Goal: Task Accomplishment & Management: Manage account settings

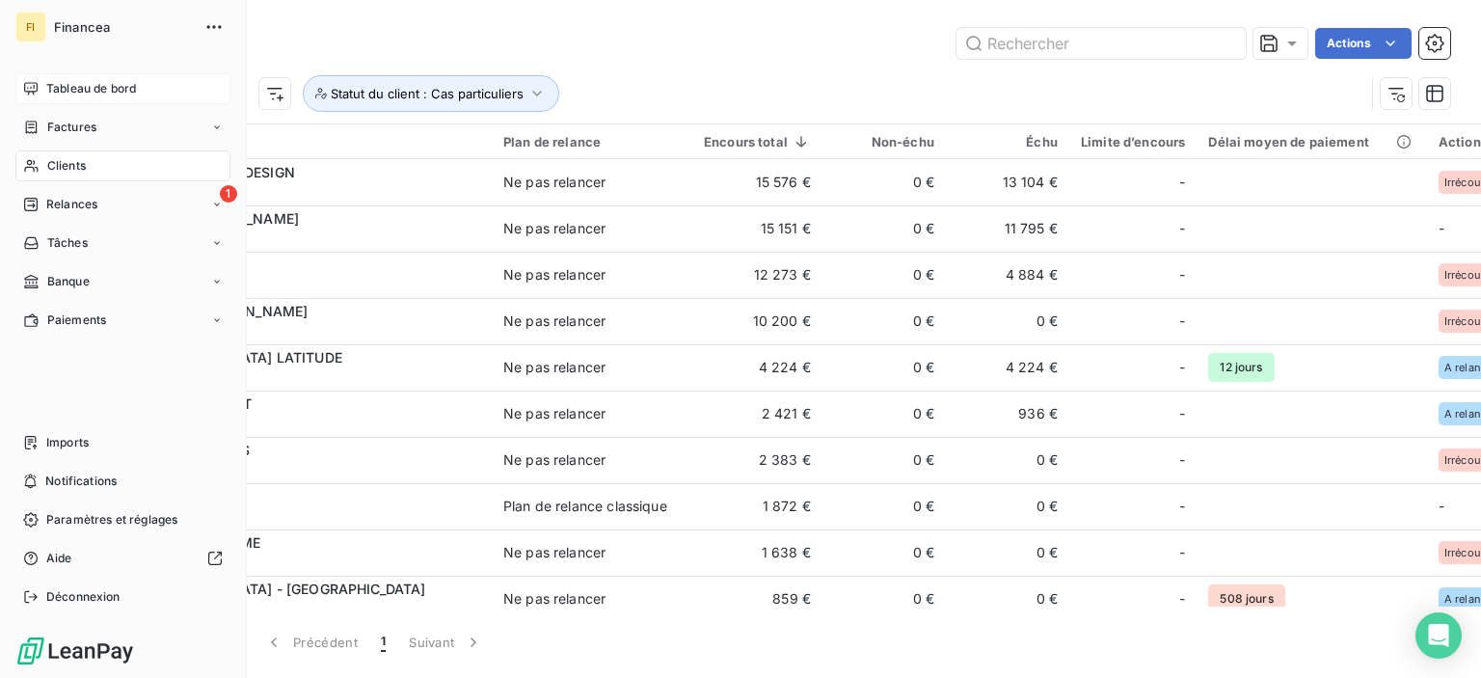
click at [67, 86] on span "Tableau de bord" at bounding box center [91, 88] width 90 height 17
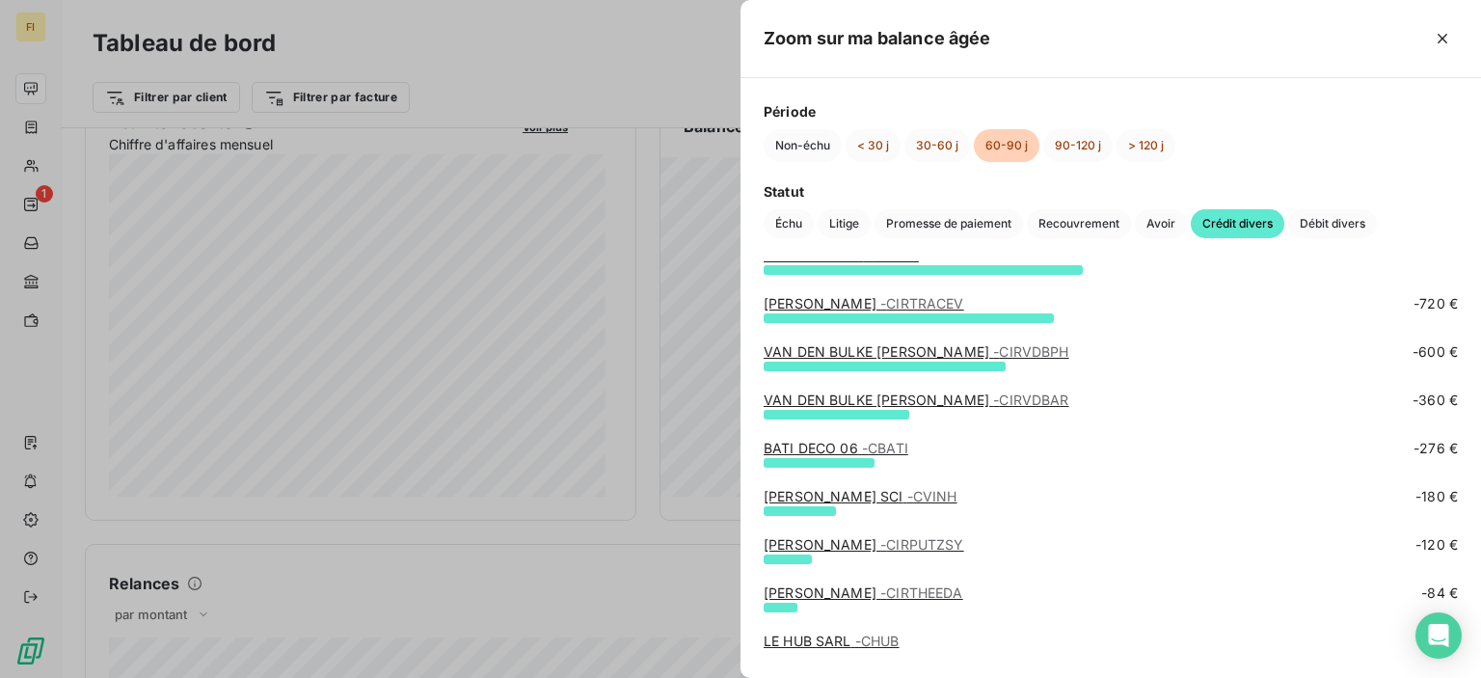
scroll to position [183, 0]
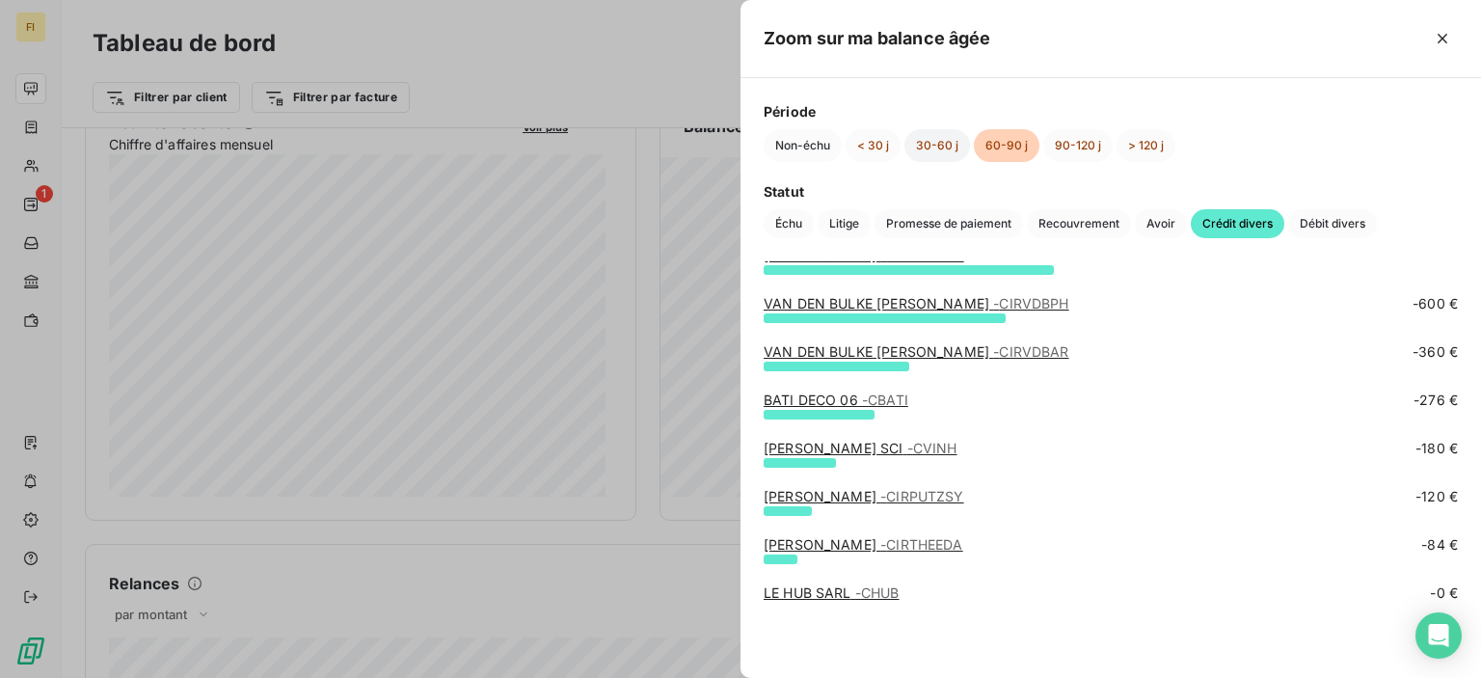
click at [944, 140] on button "30-60 j" at bounding box center [938, 145] width 66 height 33
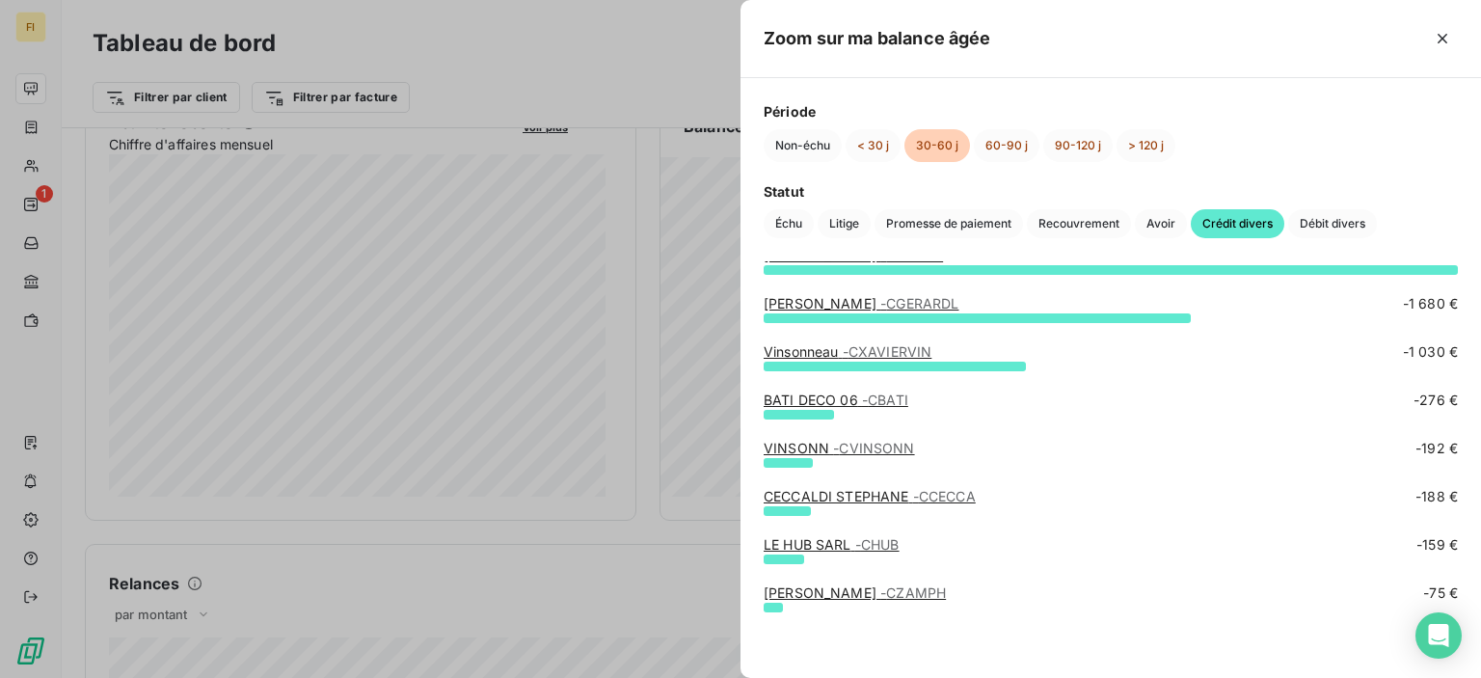
scroll to position [0, 0]
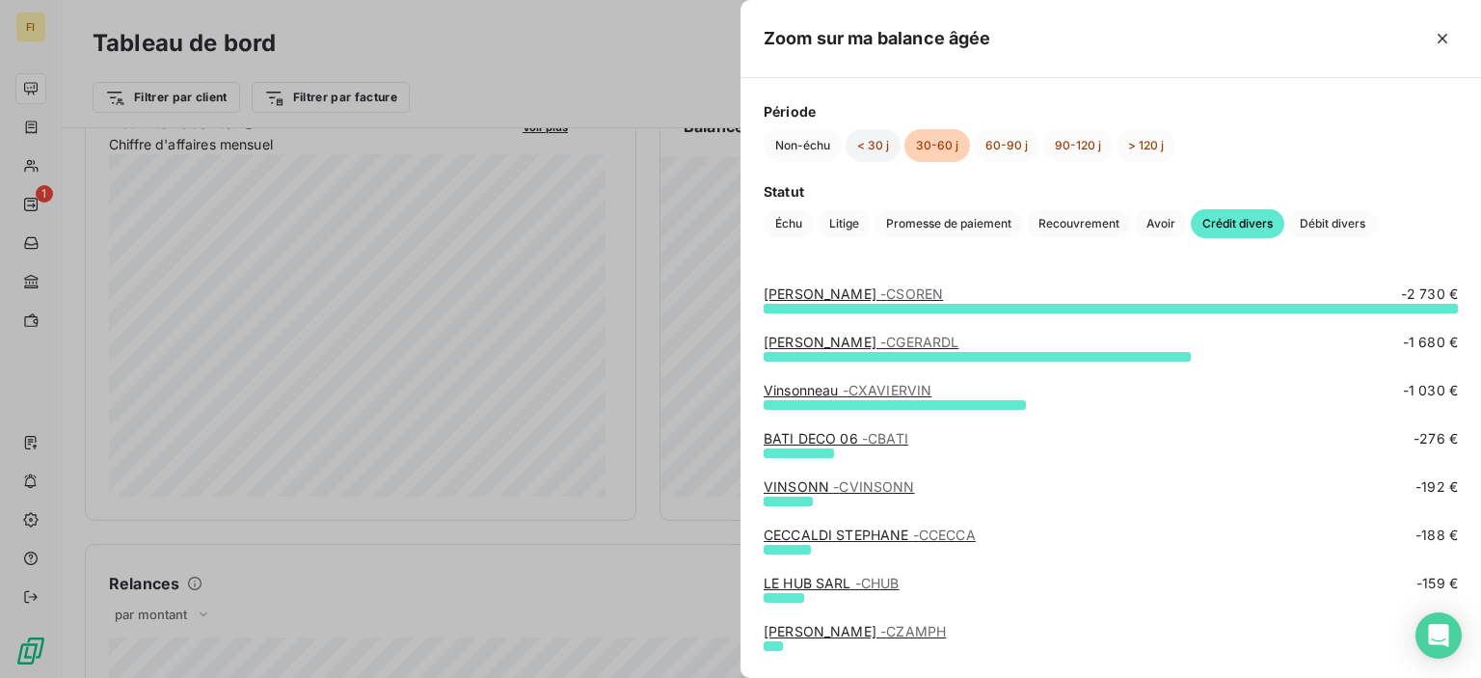
click at [866, 144] on button "< 30 j" at bounding box center [873, 145] width 55 height 33
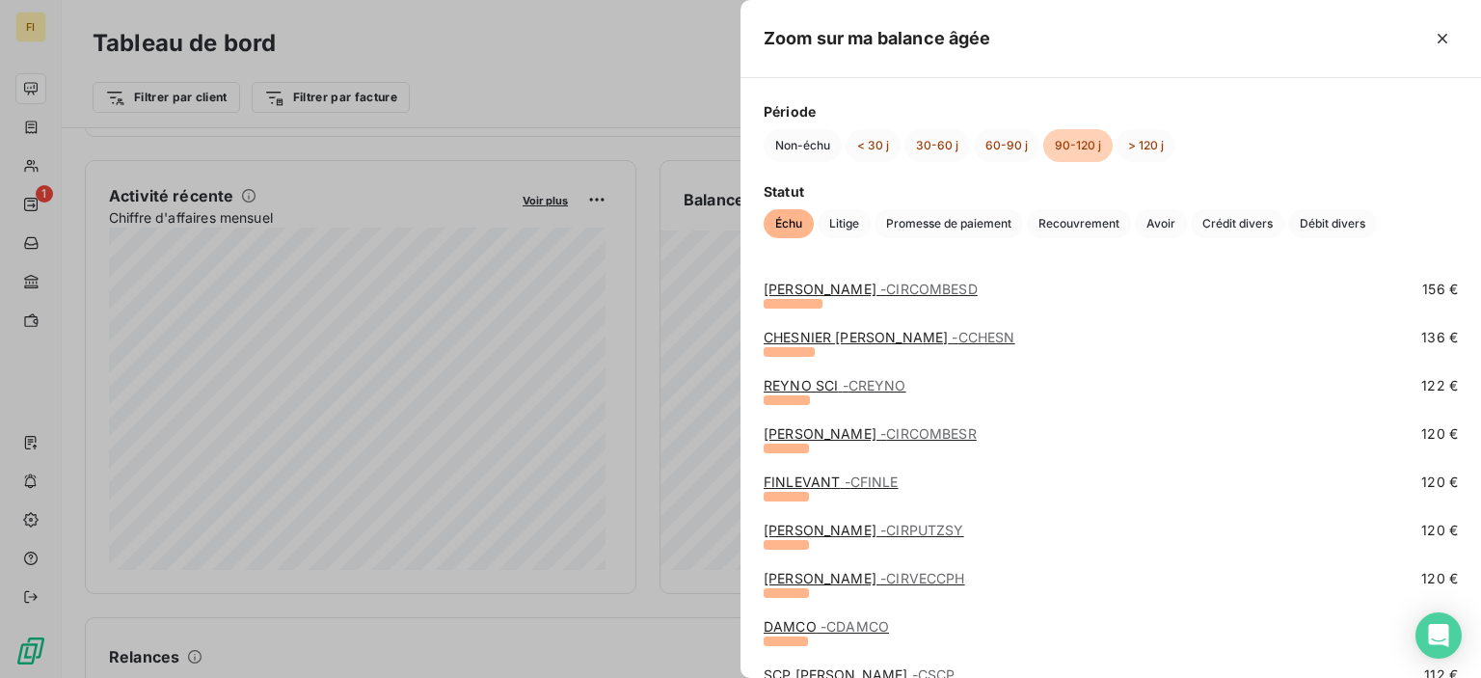
scroll to position [3800, 0]
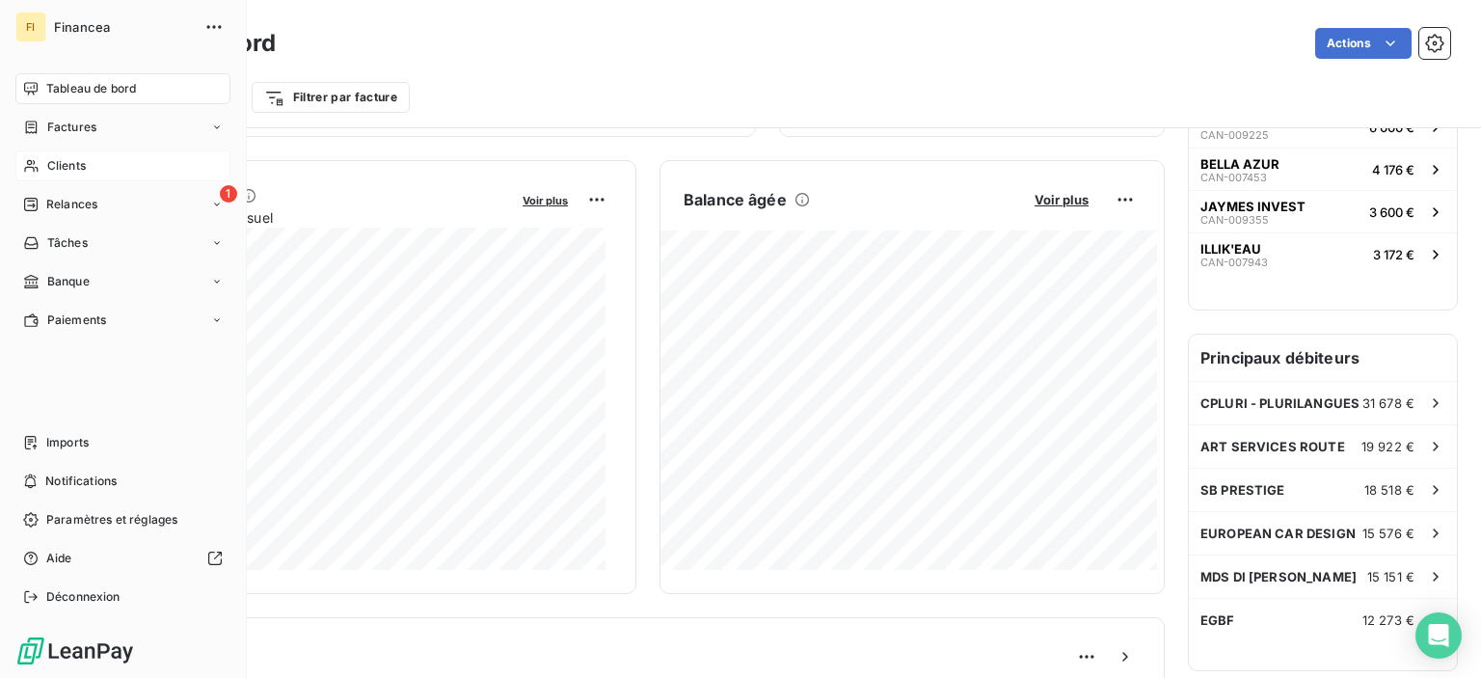
click at [69, 175] on div "Clients" at bounding box center [122, 165] width 215 height 31
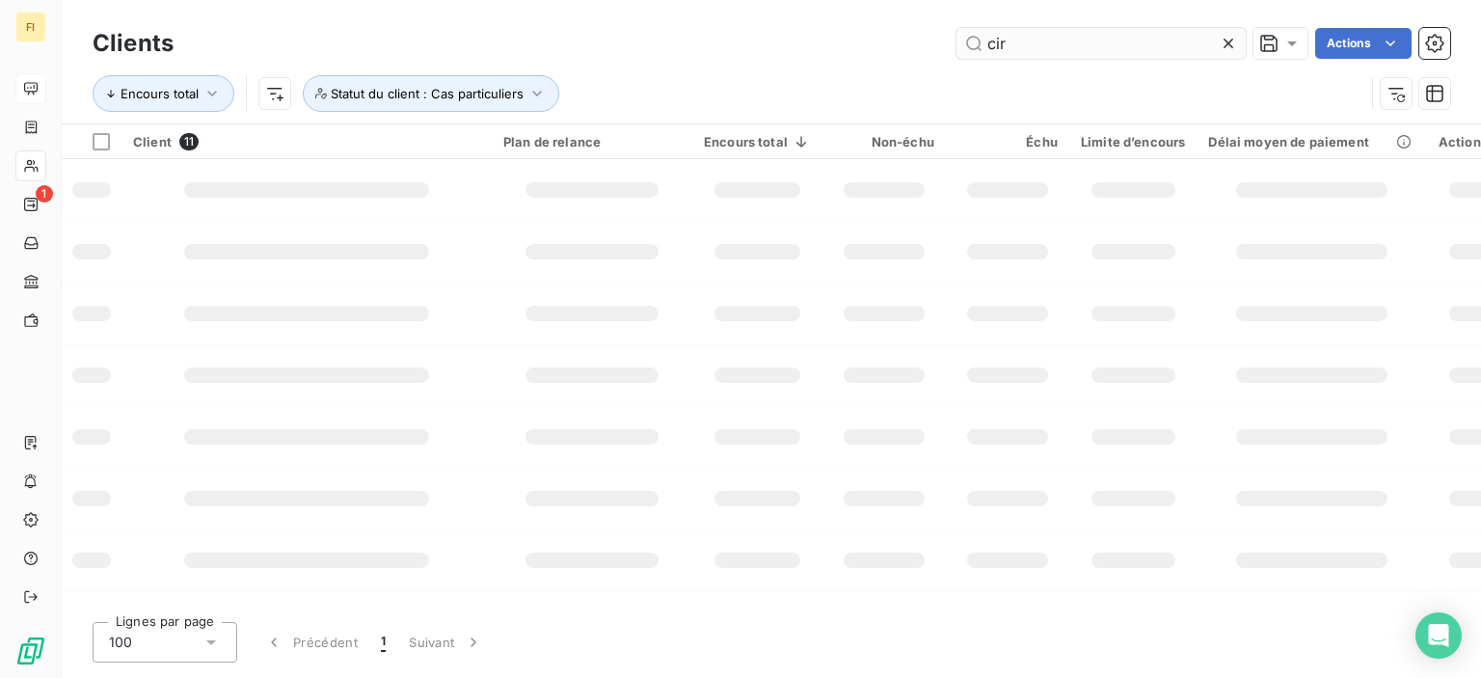
type input "cir"
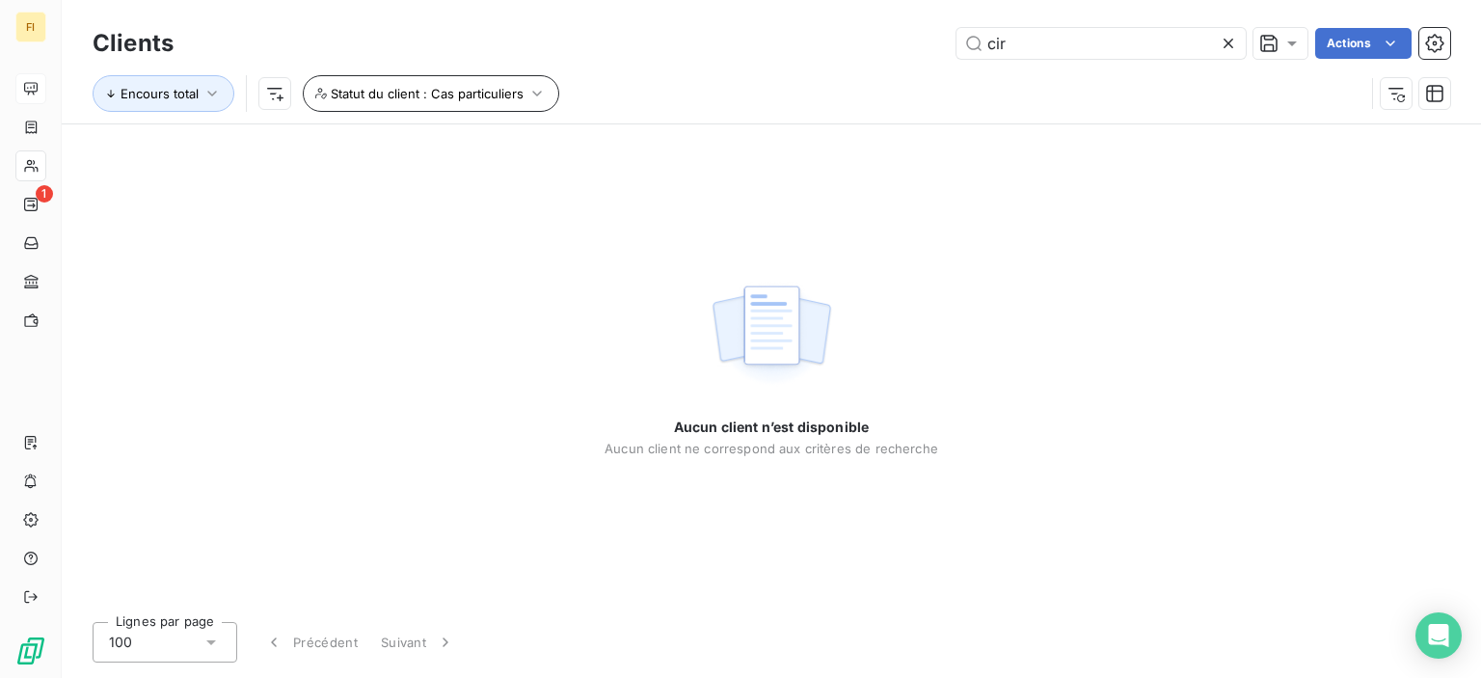
click at [420, 102] on button "Statut du client : Cas particuliers" at bounding box center [431, 93] width 257 height 37
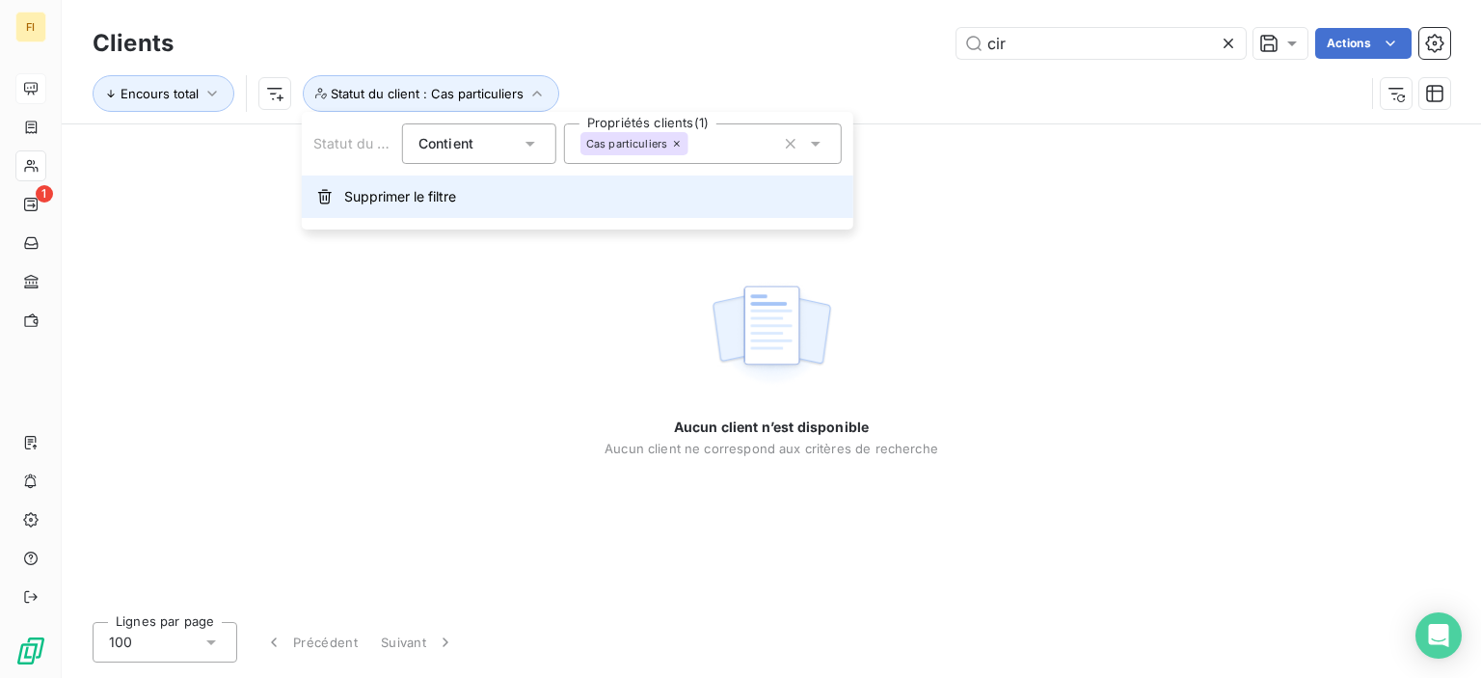
click at [394, 192] on span "Supprimer le filtre" at bounding box center [400, 196] width 112 height 19
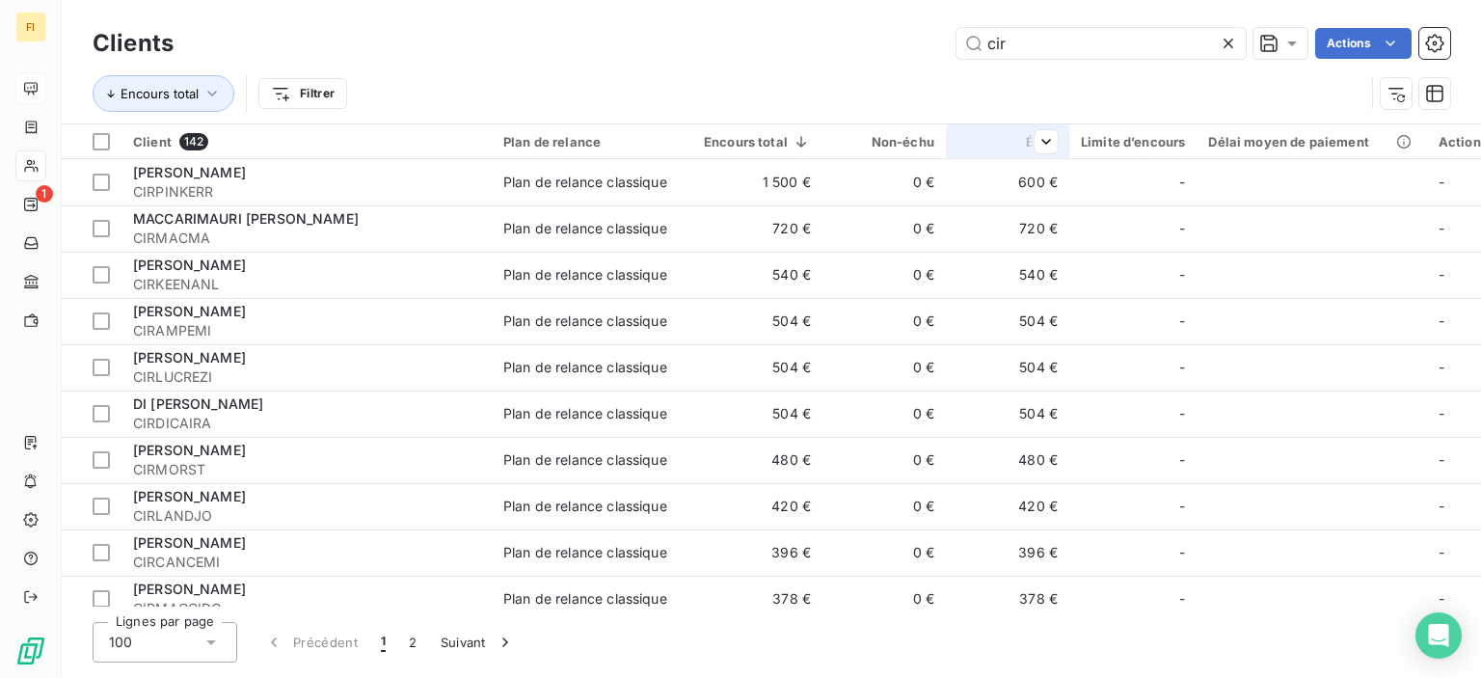
click at [1026, 145] on div at bounding box center [1038, 141] width 39 height 23
click at [316, 99] on html "FI 1 Clients cir Actions Encours total Filtrer Client 142 Plan de relance Encou…" at bounding box center [740, 339] width 1481 height 678
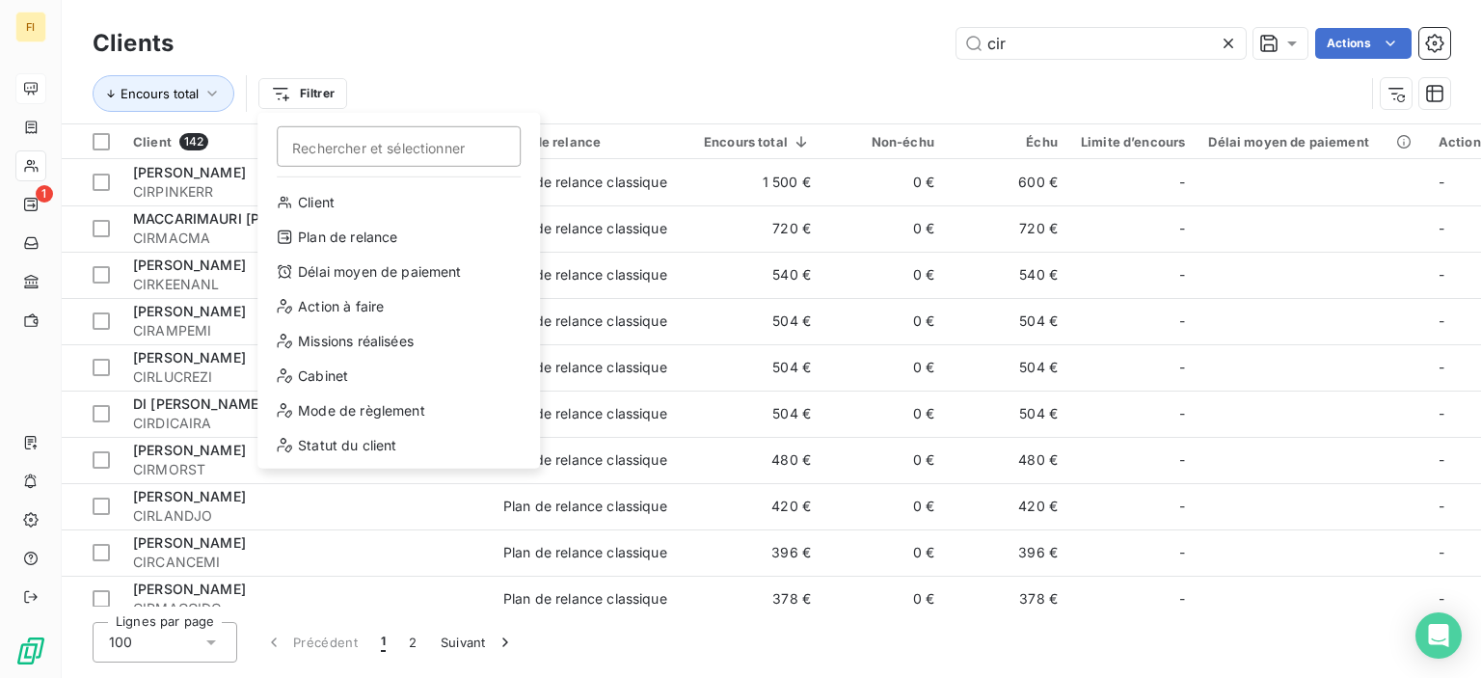
click at [836, 77] on html "FI 1 Clients cir Actions Encours total Filtrer Rechercher et sélectionner Clien…" at bounding box center [740, 339] width 1481 height 678
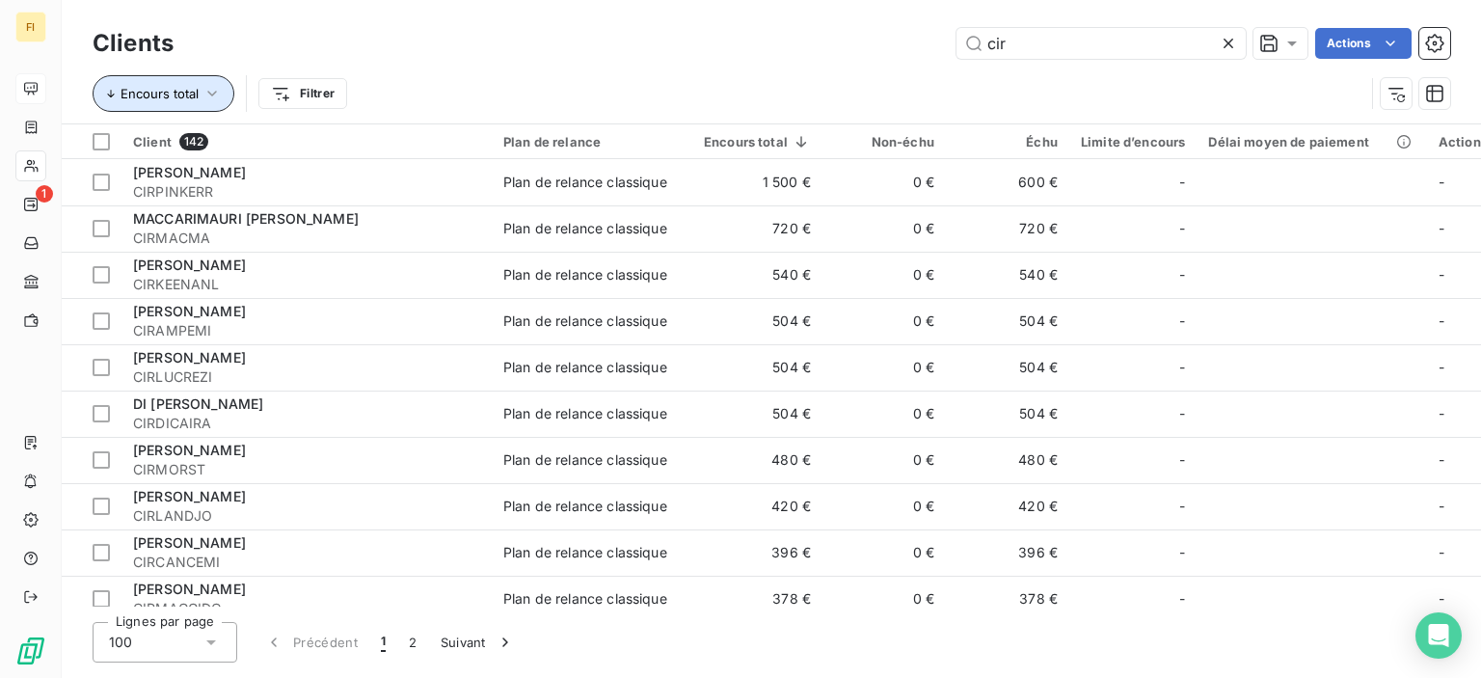
click at [159, 87] on span "Encours total" at bounding box center [160, 93] width 78 height 15
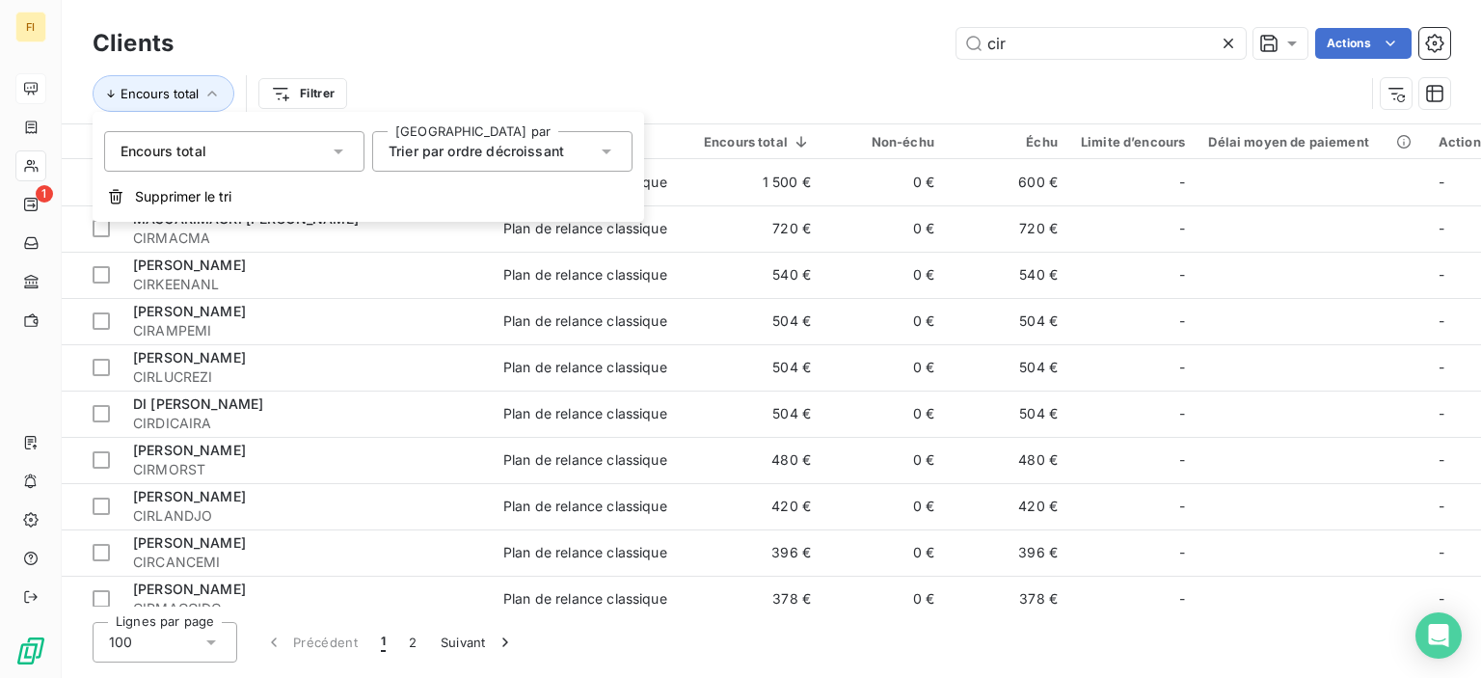
click at [467, 157] on span "Trier par ordre décroissant" at bounding box center [477, 151] width 176 height 16
click at [426, 57] on div "cir Actions" at bounding box center [824, 43] width 1254 height 31
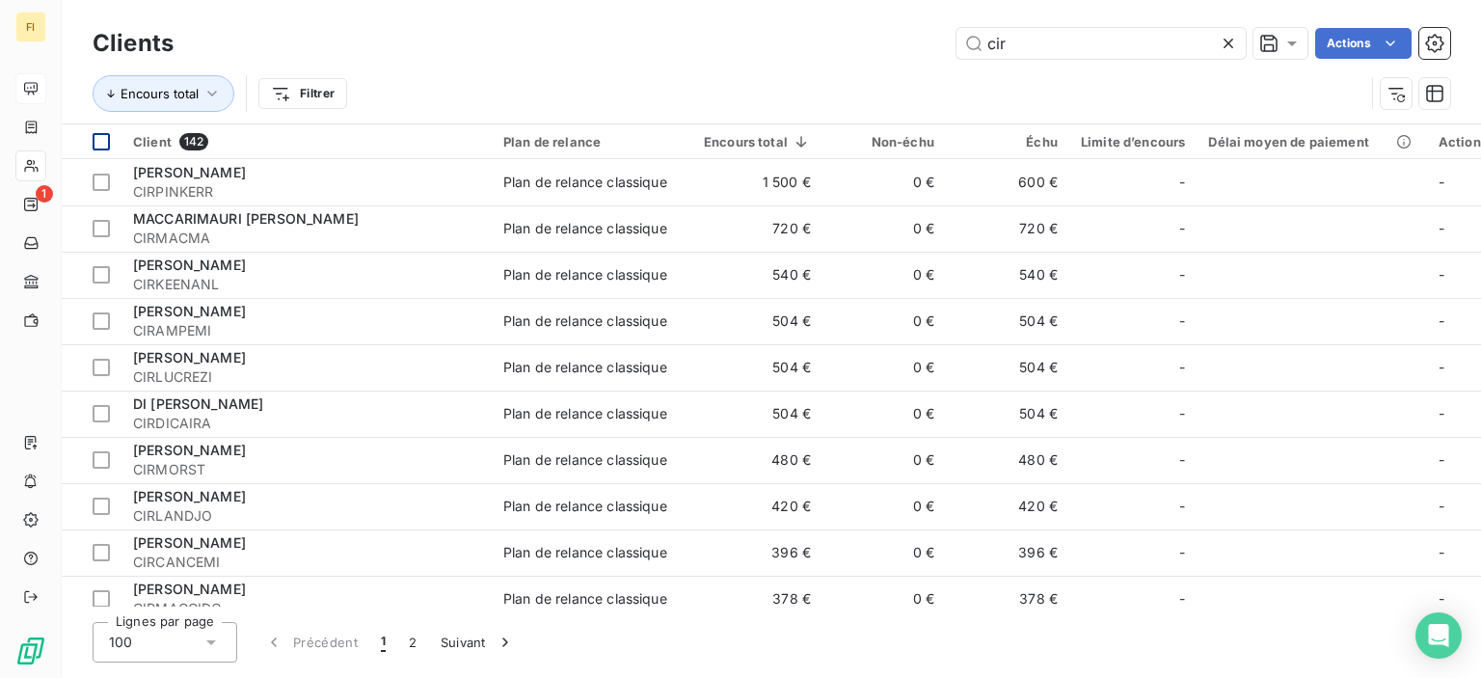
click at [102, 138] on div at bounding box center [101, 141] width 17 height 17
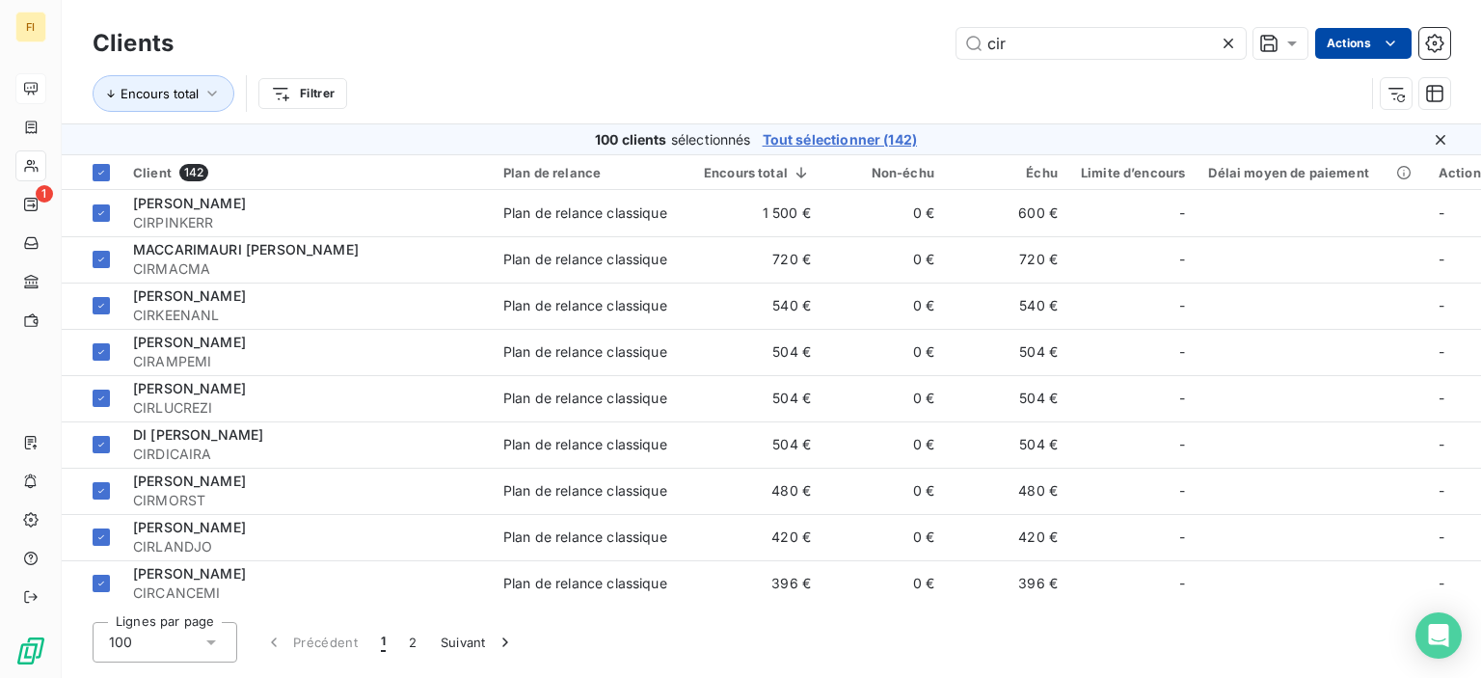
click at [1381, 31] on html "FI 1 Clients cir Actions Encours total Filtrer 100 clients sélectionnés Tout sé…" at bounding box center [740, 339] width 1481 height 678
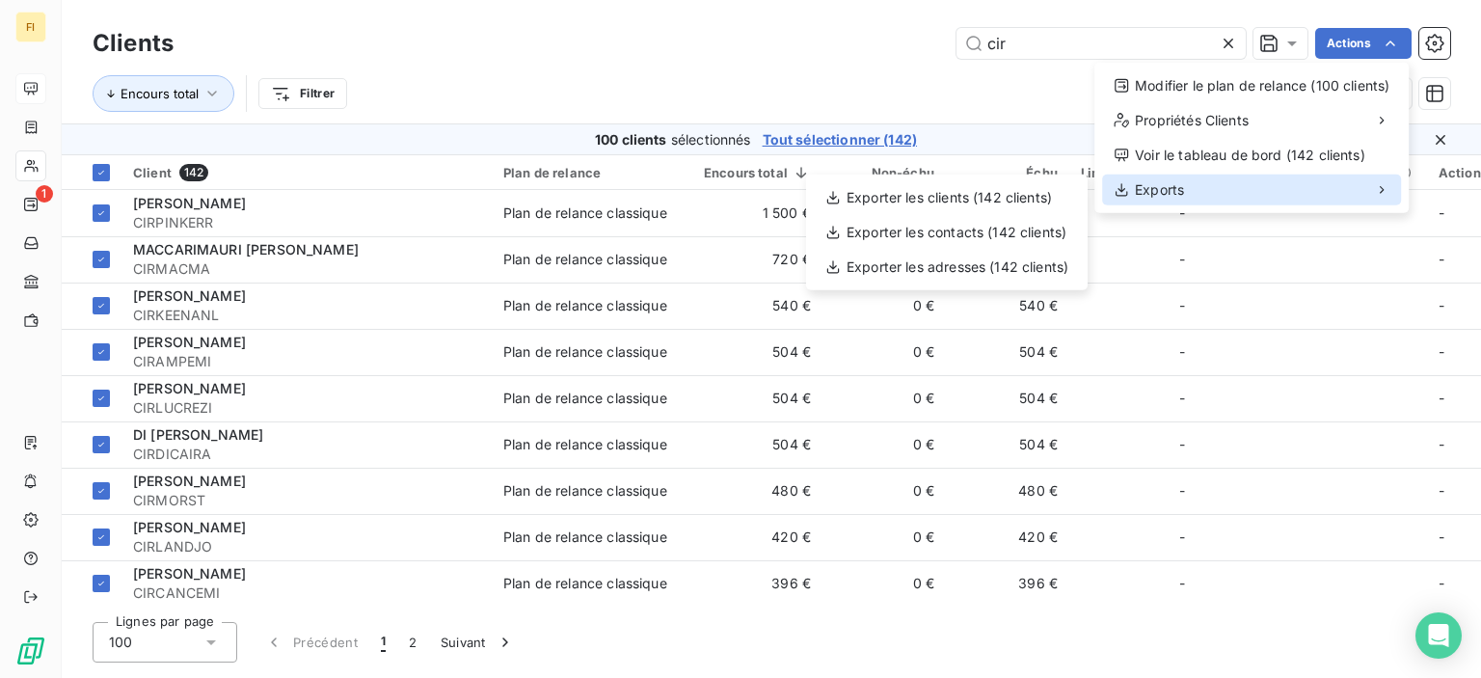
click at [1219, 198] on div "Exports" at bounding box center [1251, 190] width 299 height 31
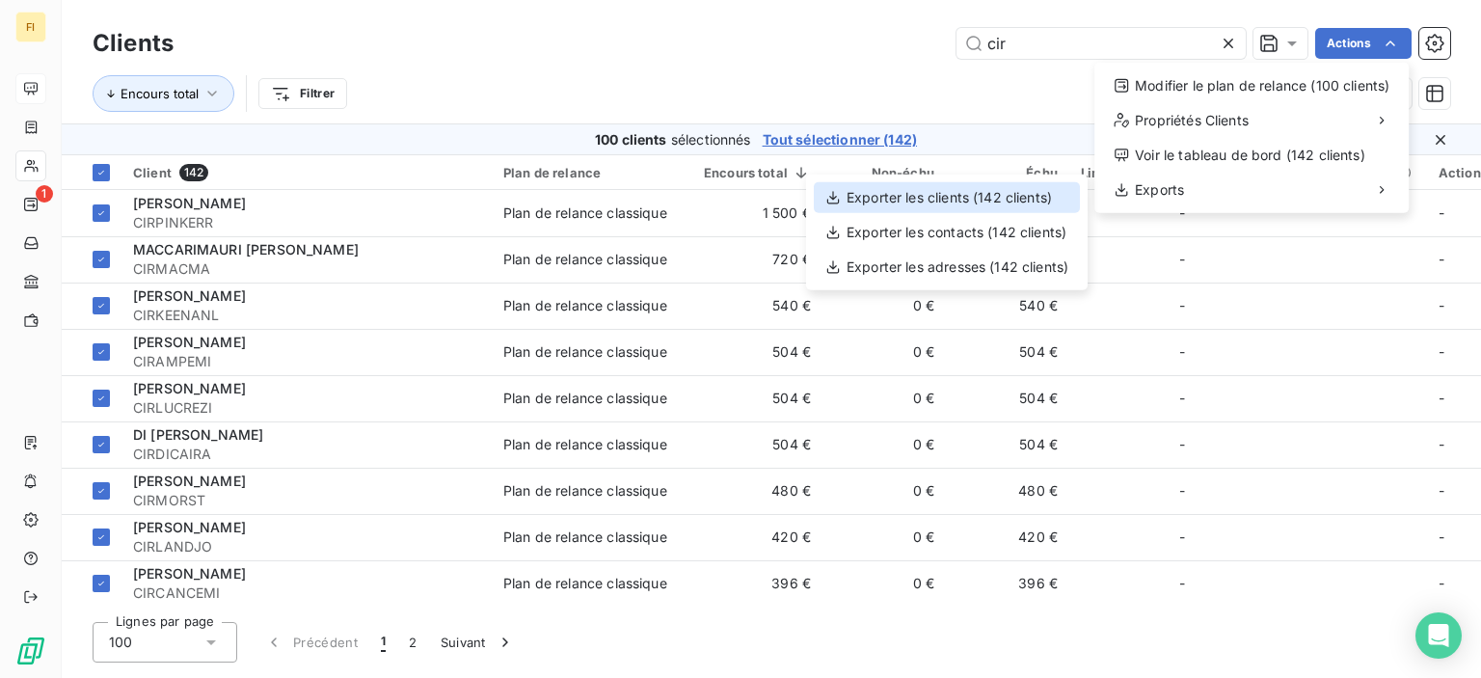
click at [1051, 202] on div "Exporter les clients (142 clients)" at bounding box center [947, 197] width 266 height 31
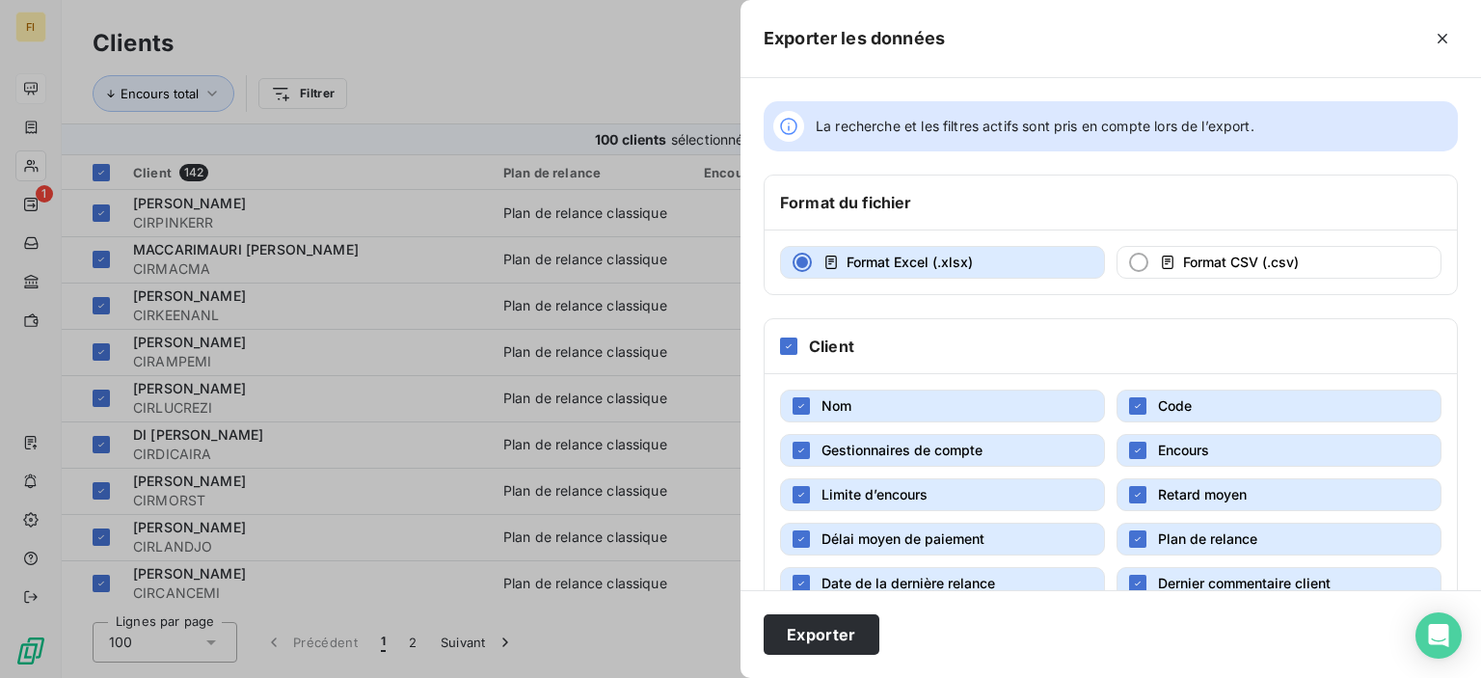
click at [900, 457] on span "Gestionnaires de compte" at bounding box center [902, 450] width 161 height 19
click at [887, 494] on span "Limite d’encours" at bounding box center [875, 494] width 106 height 16
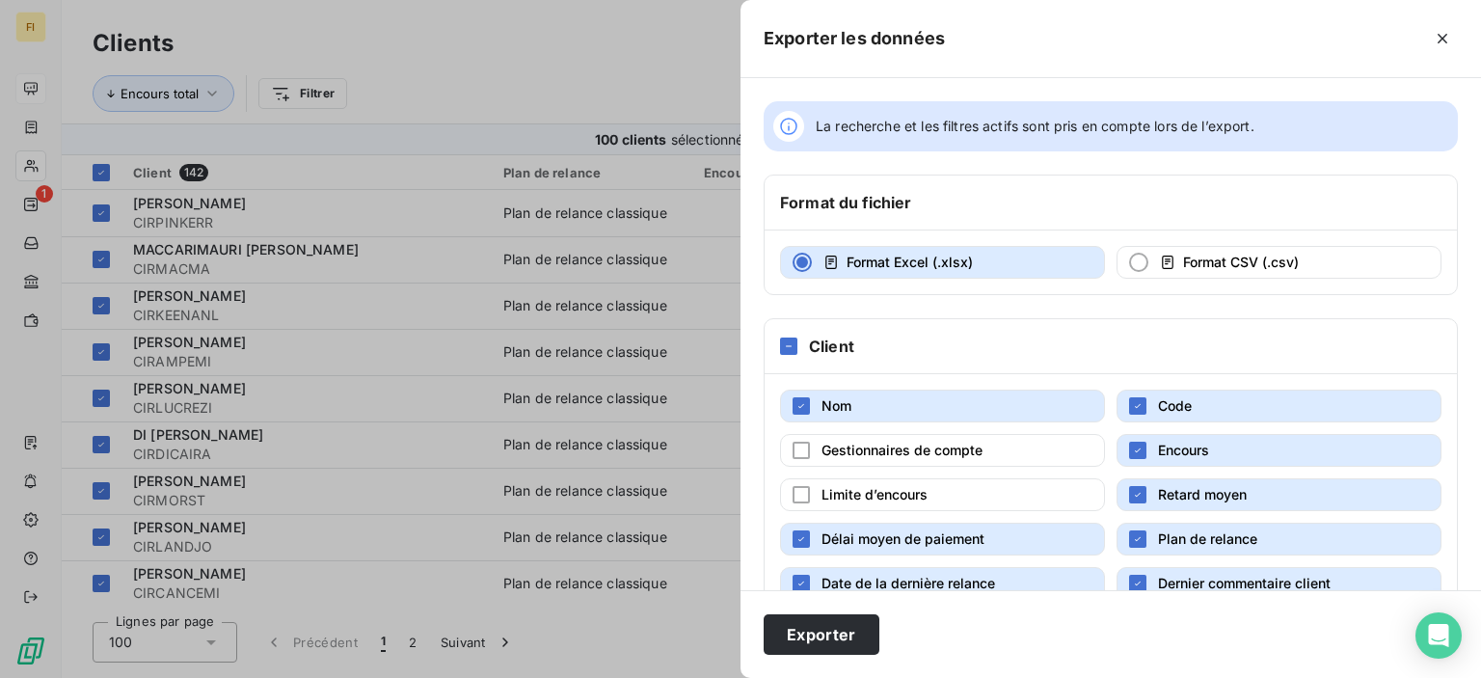
click at [896, 533] on span "Délai moyen de paiement" at bounding box center [903, 538] width 163 height 16
click at [895, 575] on span "Date de la dernière relance" at bounding box center [909, 583] width 174 height 16
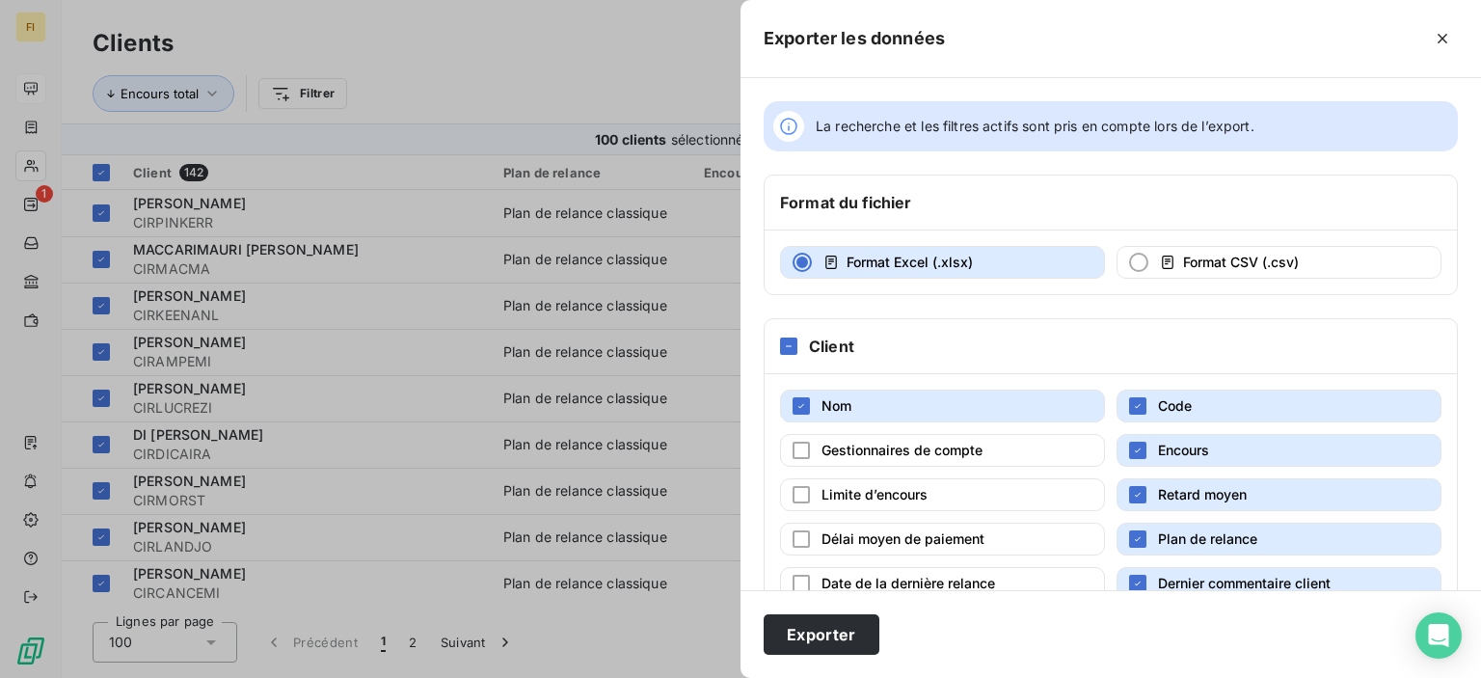
click at [1160, 442] on span "Encours" at bounding box center [1183, 450] width 51 height 16
click at [1172, 486] on span "Retard moyen" at bounding box center [1202, 494] width 89 height 16
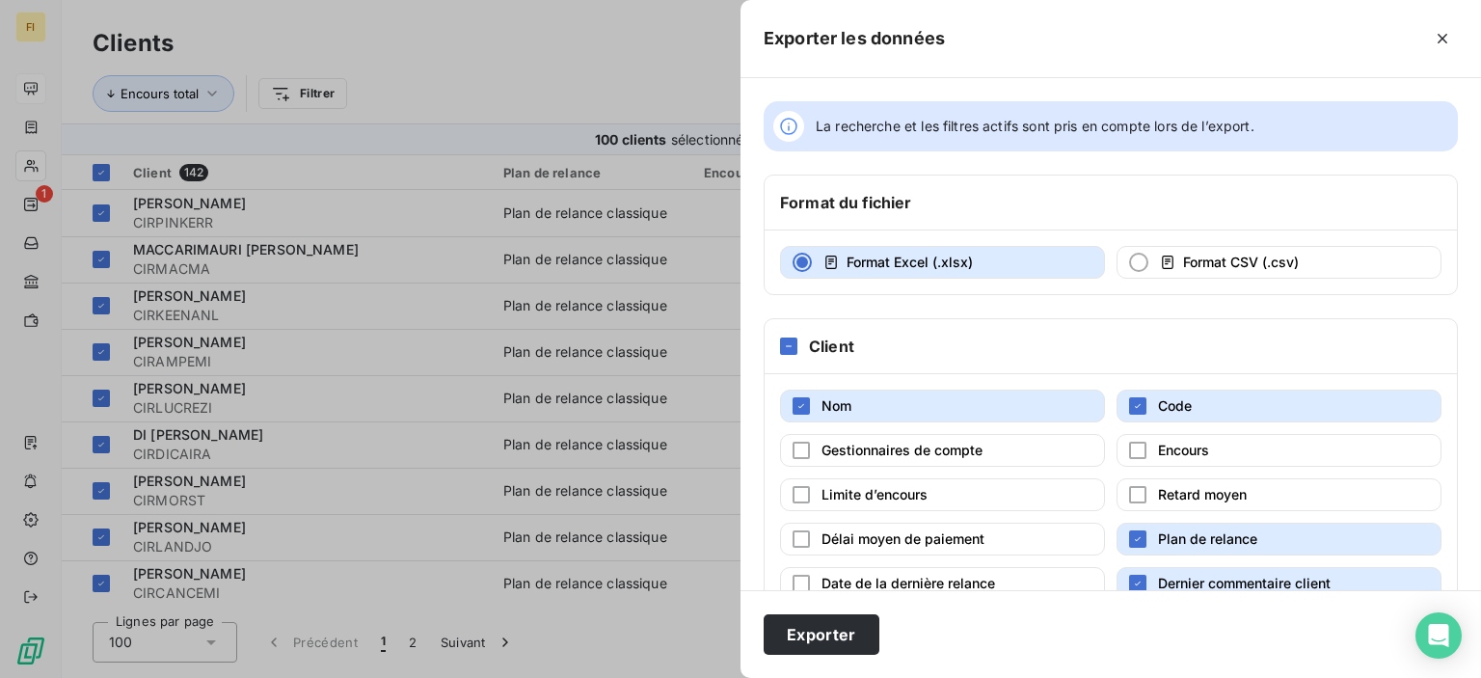
click at [1178, 559] on div "Nom Code Gestionnaires de compte Encours Limite d’encours Retard moyen Délai mo…" at bounding box center [1111, 516] width 692 height 285
click at [1181, 547] on button "Plan de relance" at bounding box center [1279, 539] width 325 height 33
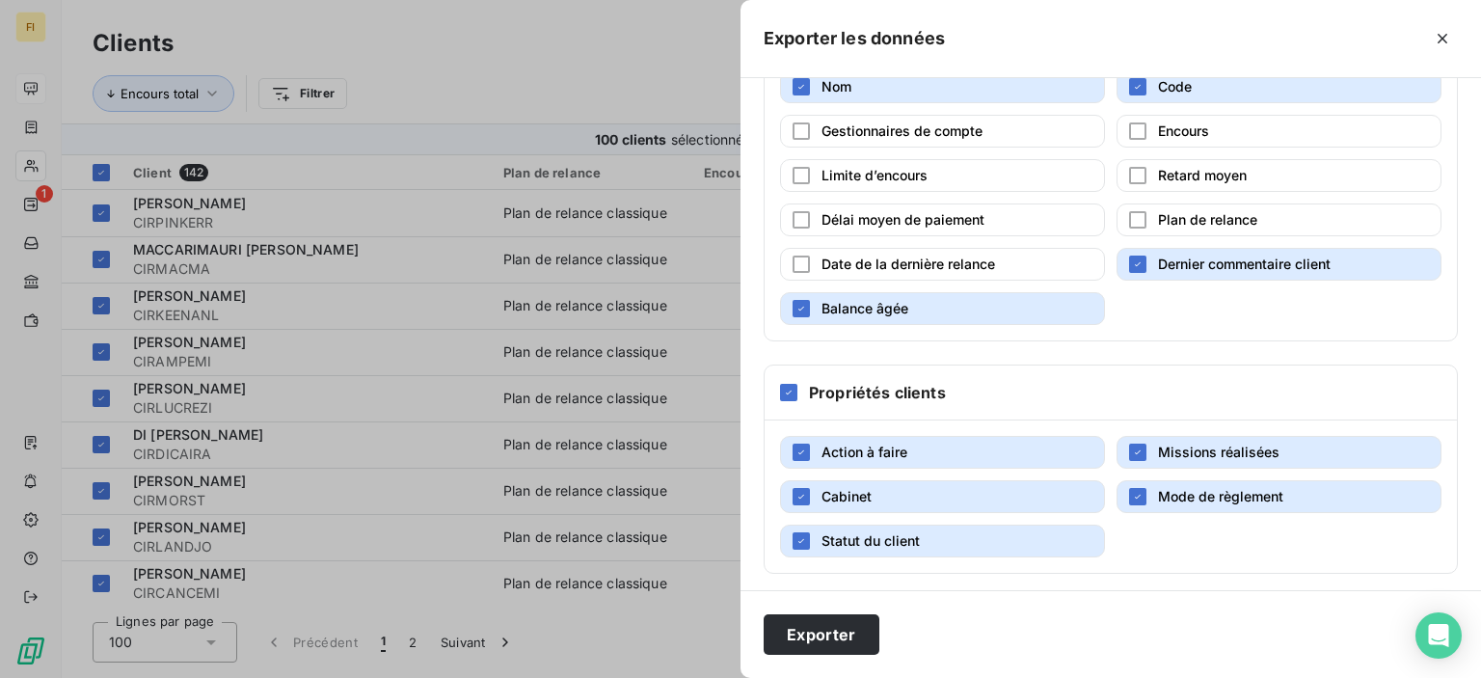
click at [1220, 264] on span "Dernier commentaire client" at bounding box center [1244, 264] width 173 height 16
click at [966, 451] on button "Action à faire" at bounding box center [942, 452] width 325 height 33
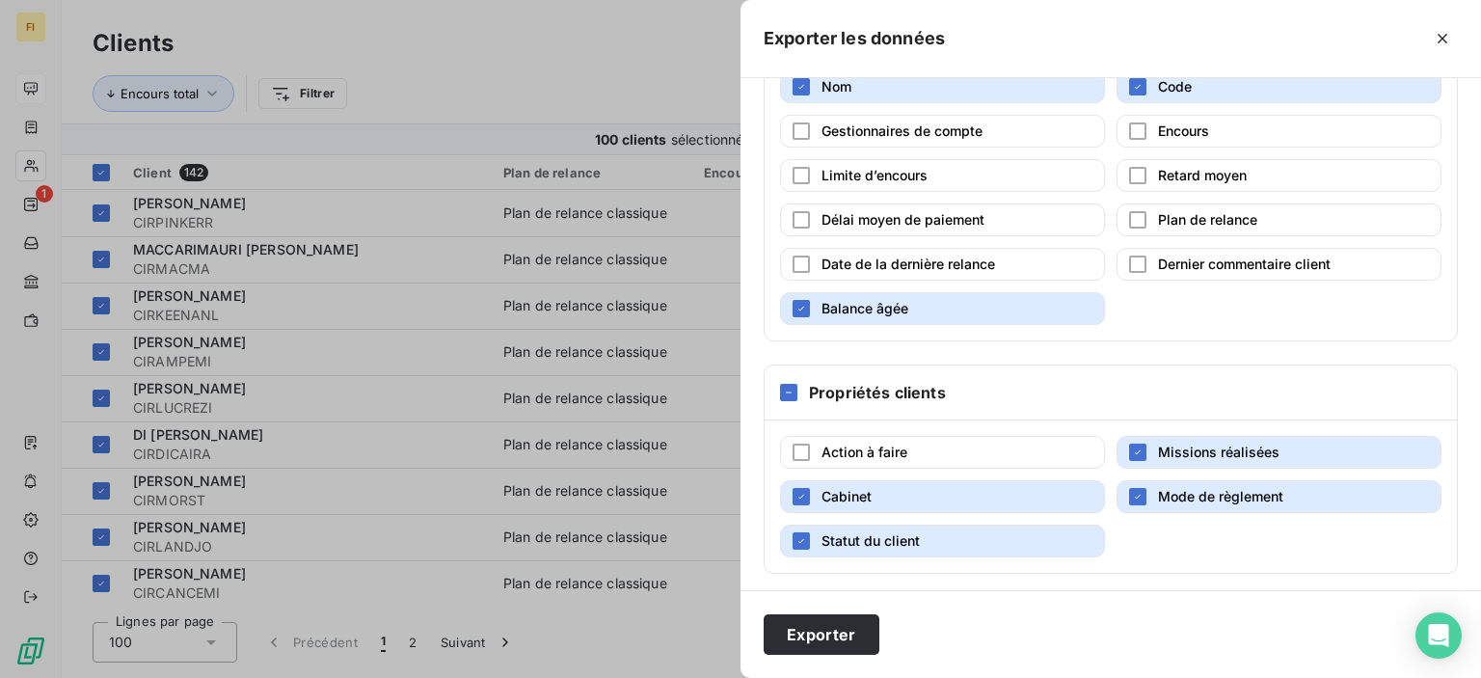
click at [945, 498] on button "Cabinet" at bounding box center [942, 496] width 325 height 33
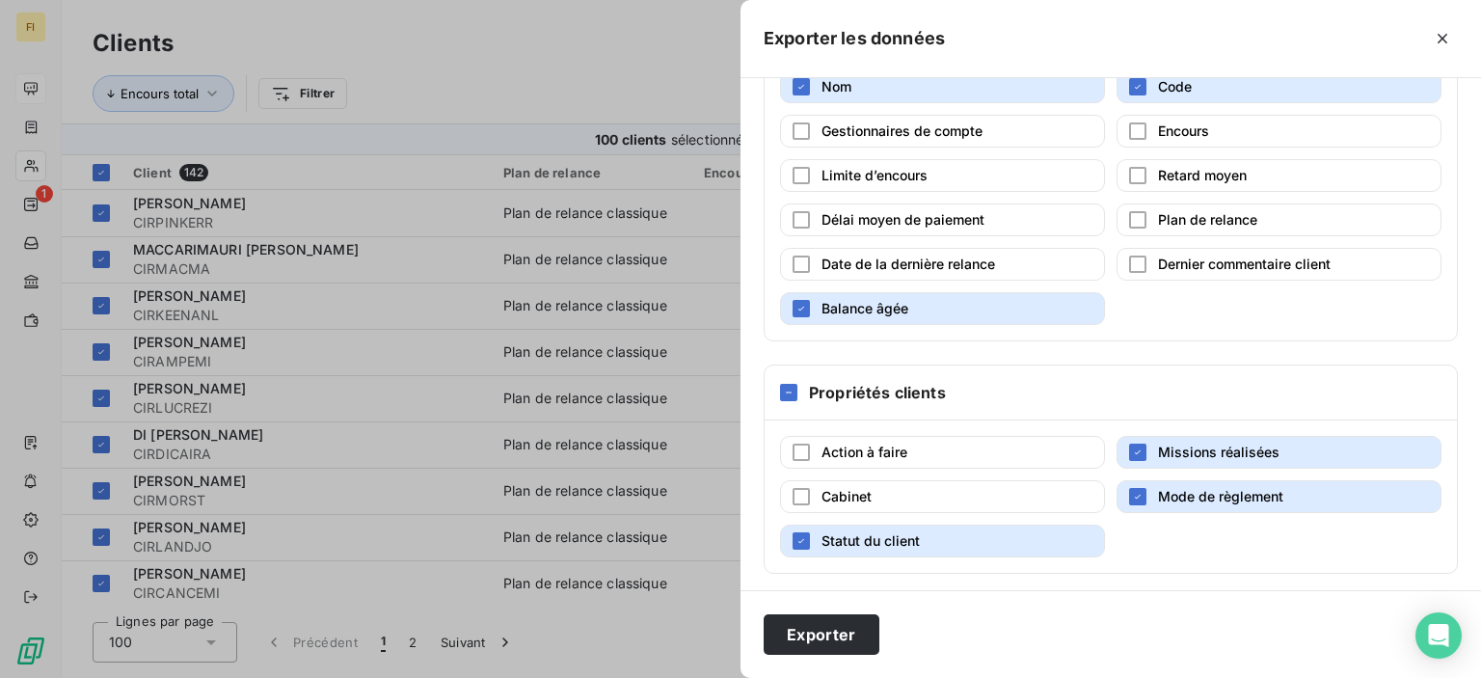
click at [945, 525] on button "Statut du client" at bounding box center [942, 541] width 325 height 33
click at [1177, 450] on span "Missions réalisées" at bounding box center [1219, 452] width 122 height 16
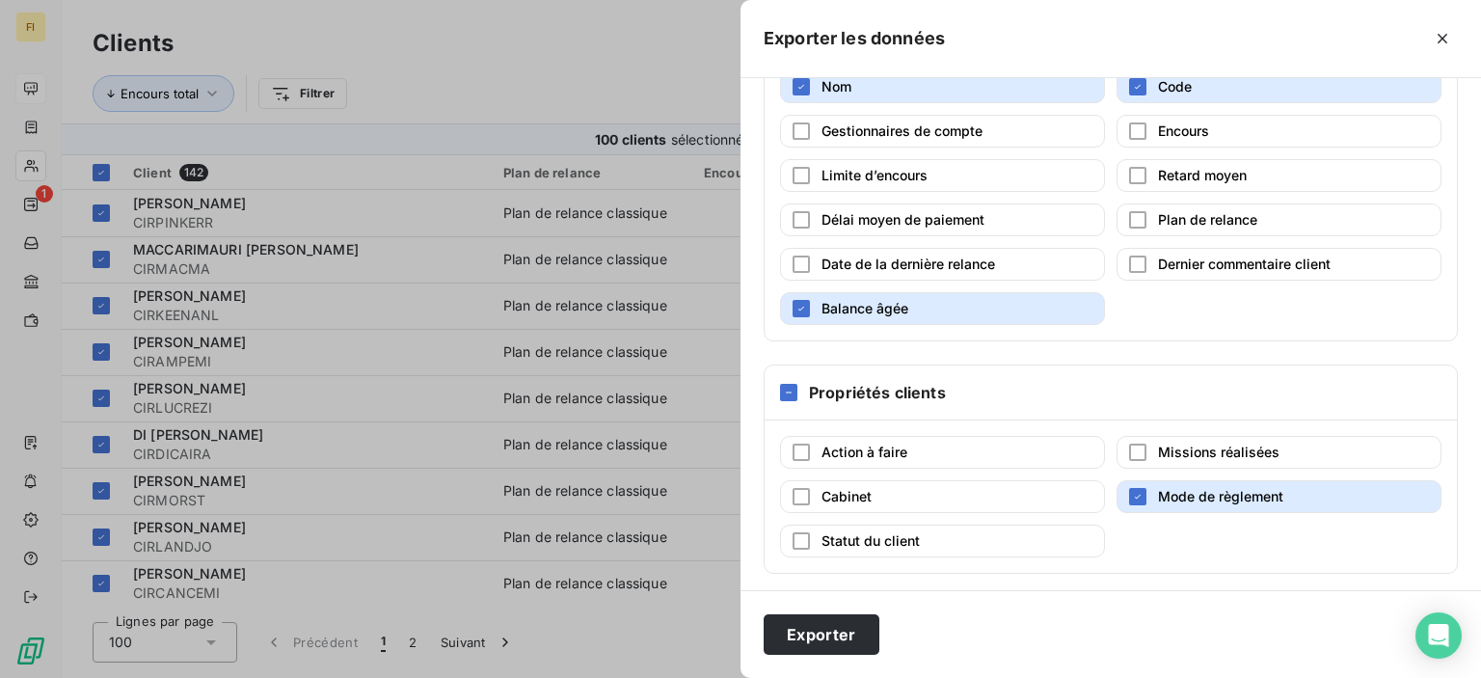
click at [1177, 490] on span "Mode de règlement" at bounding box center [1220, 496] width 125 height 16
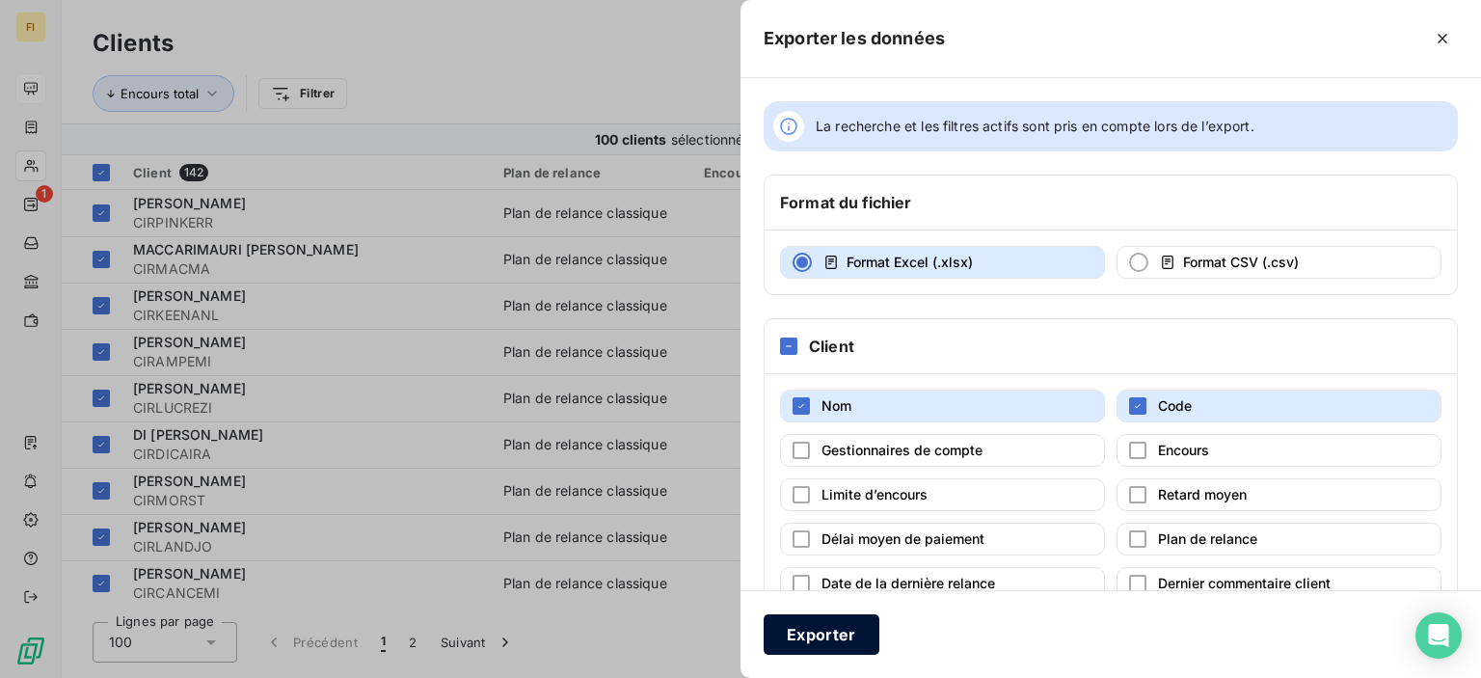
click at [808, 642] on button "Exporter" at bounding box center [822, 634] width 116 height 41
